Goal: Navigation & Orientation: Understand site structure

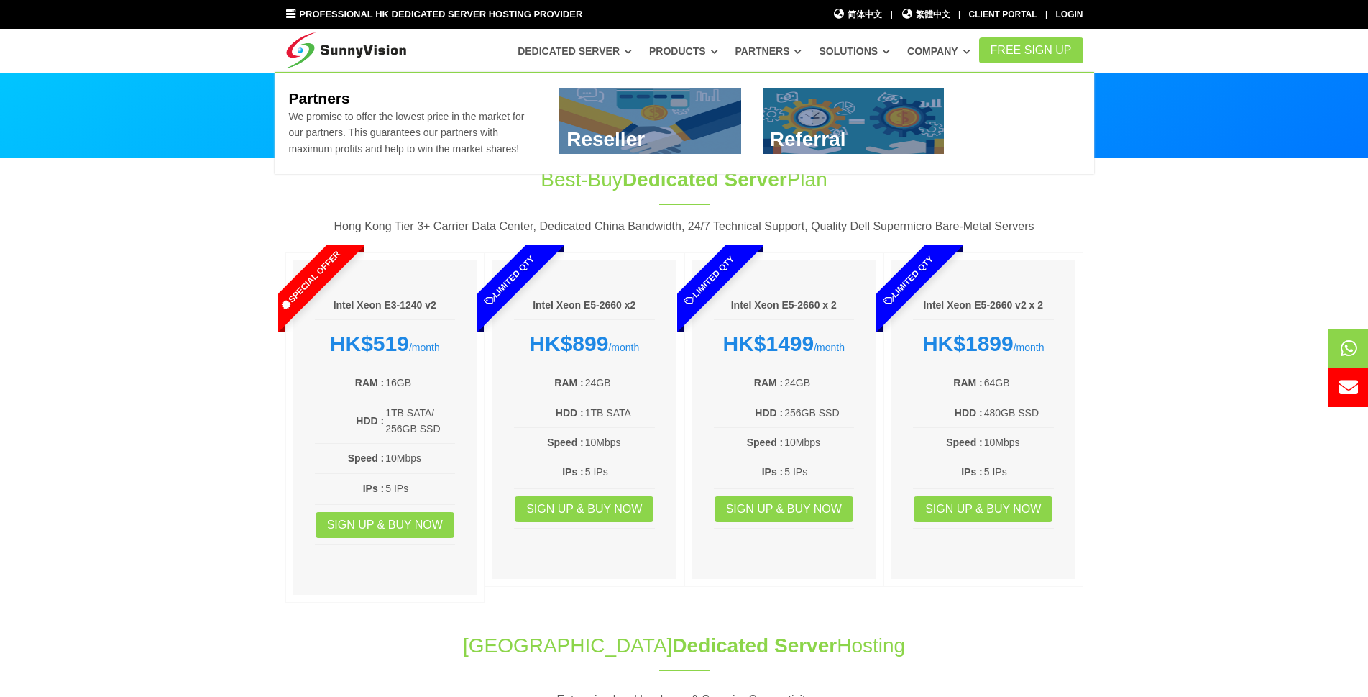
click at [761, 46] on link "Partners" at bounding box center [768, 51] width 67 height 26
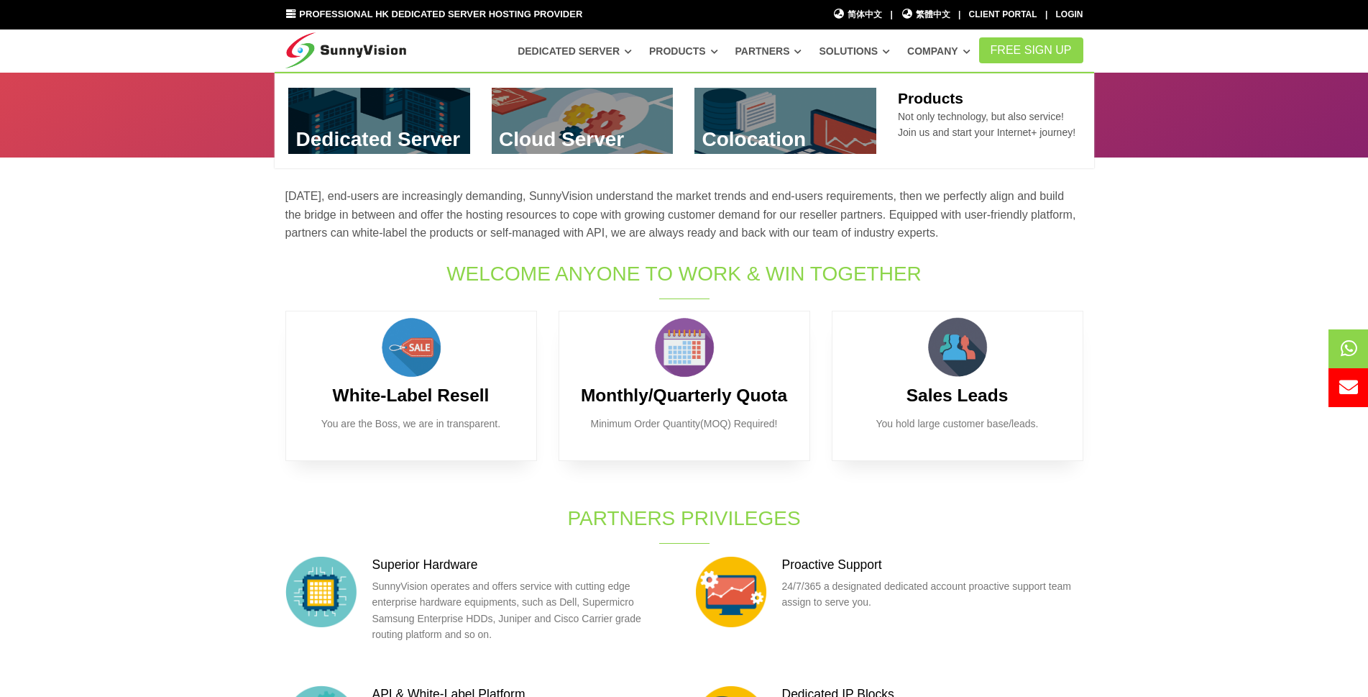
click at [692, 52] on link "Products" at bounding box center [683, 51] width 69 height 26
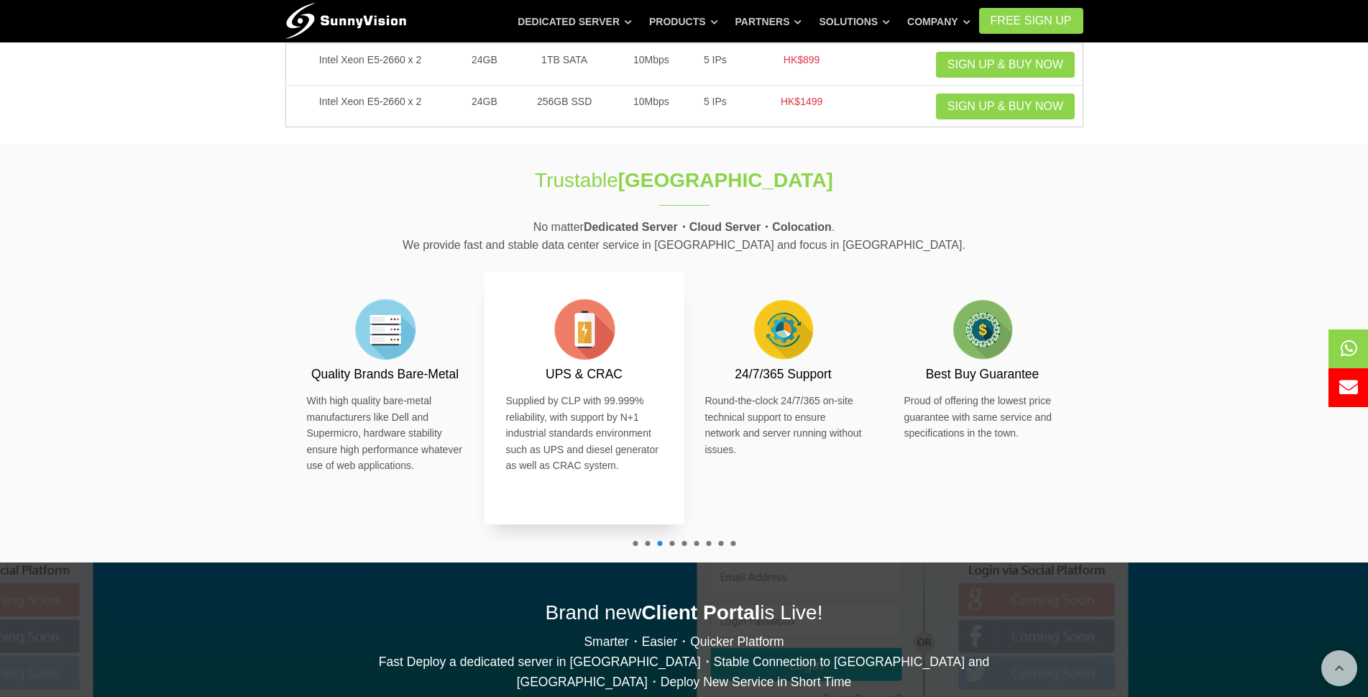
scroll to position [288, 0]
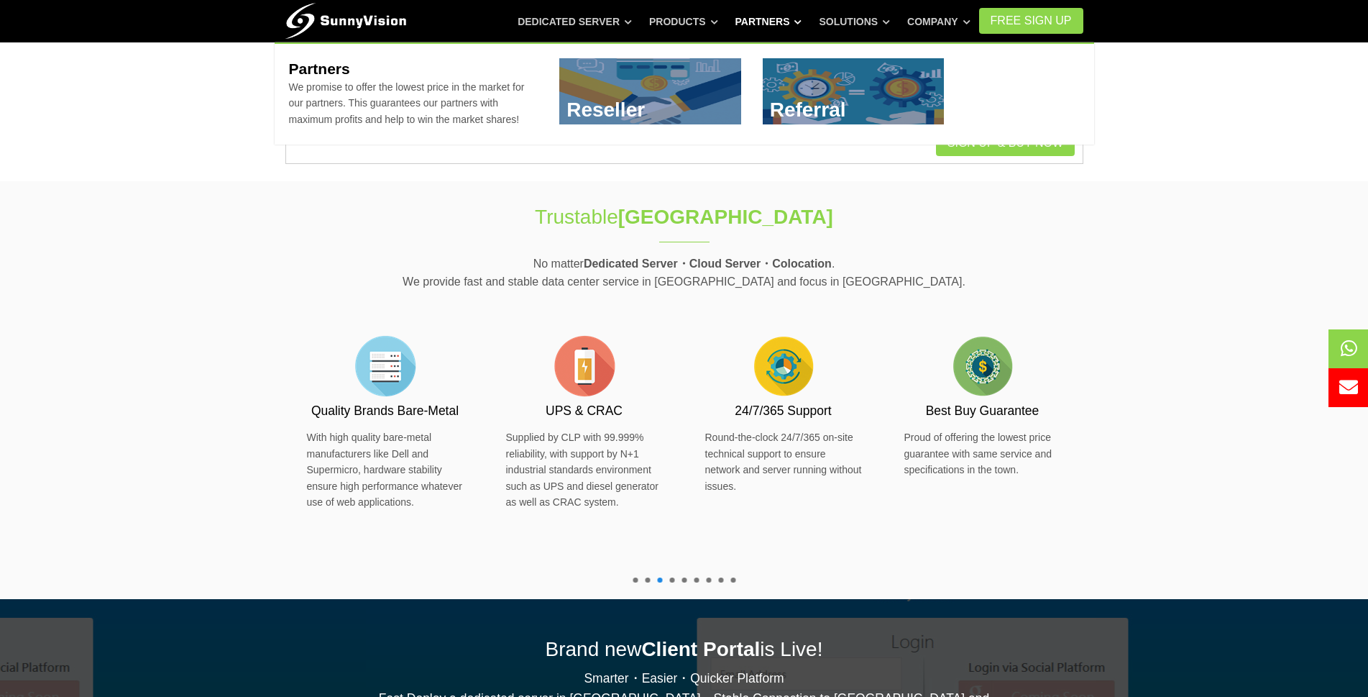
click at [799, 22] on link "Partners" at bounding box center [768, 22] width 67 height 26
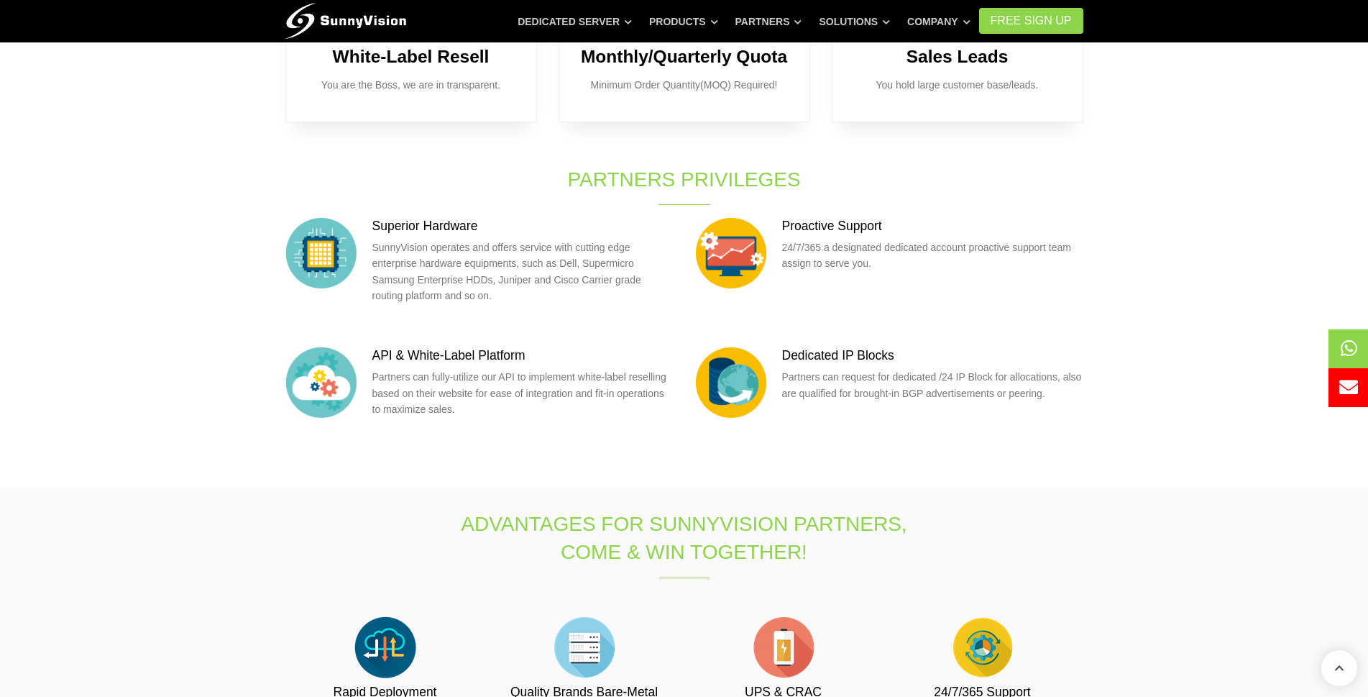
scroll to position [359, 0]
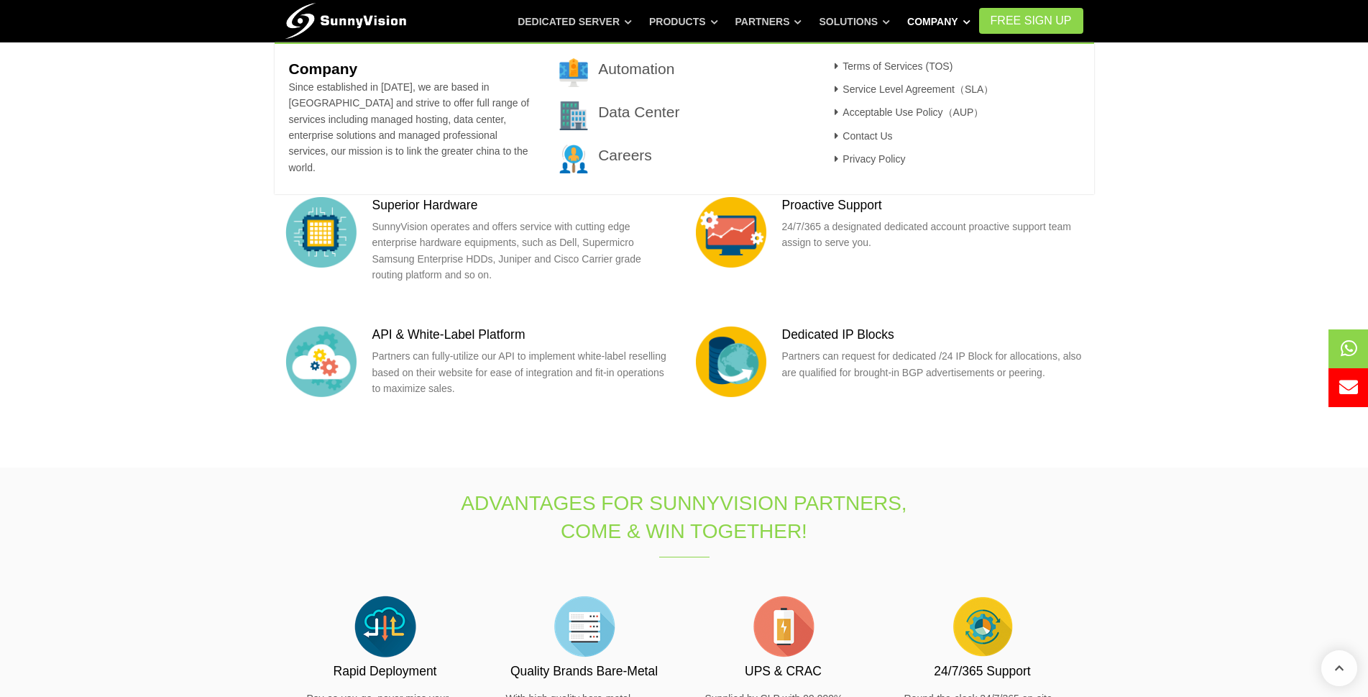
click at [938, 17] on link "Company" at bounding box center [938, 22] width 63 height 26
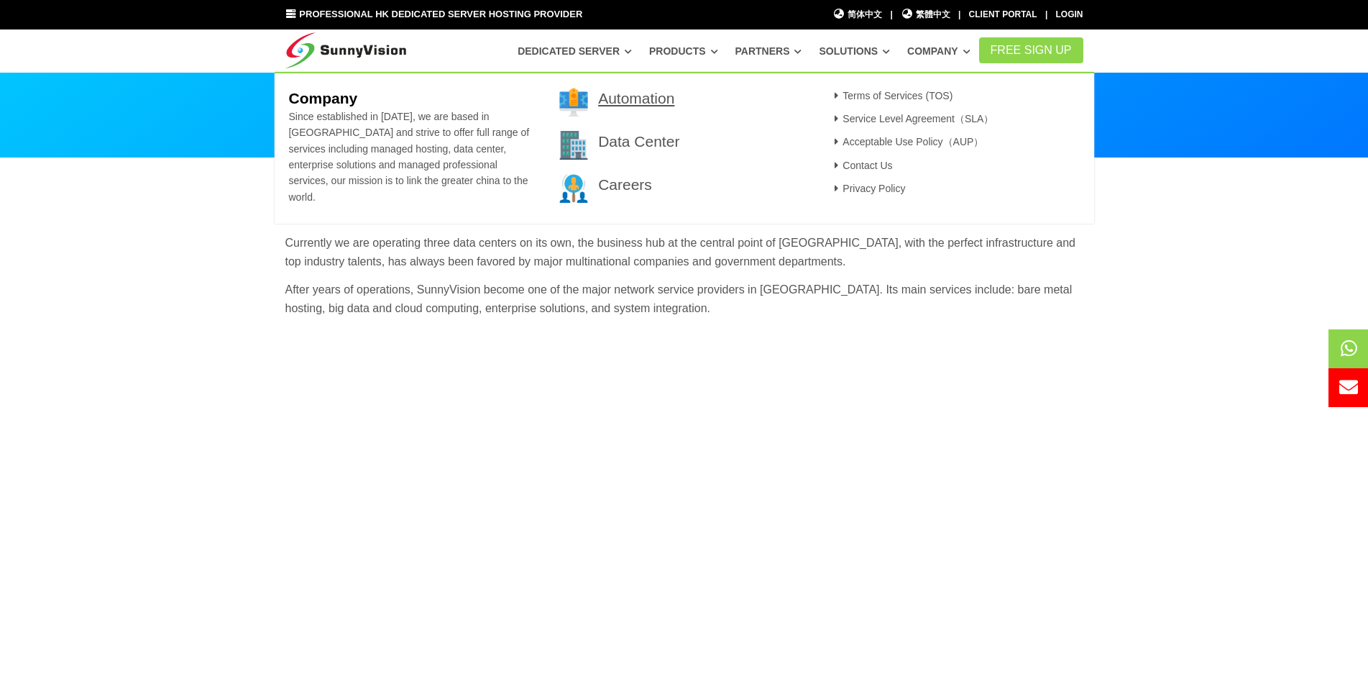
click at [649, 100] on link "Automation" at bounding box center [636, 98] width 76 height 17
